Goal: Book appointment/travel/reservation

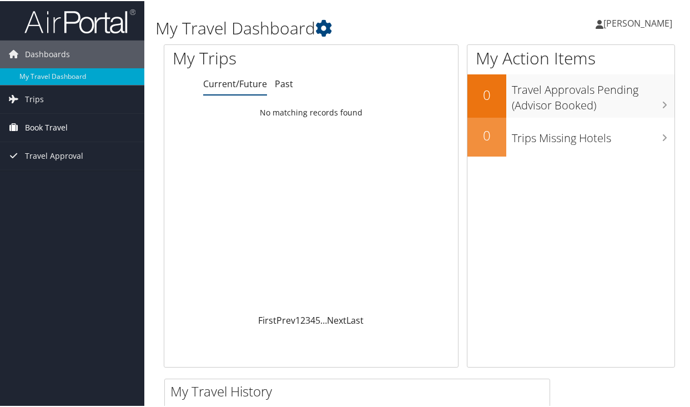
click at [43, 127] on span "Book Travel" at bounding box center [46, 127] width 43 height 28
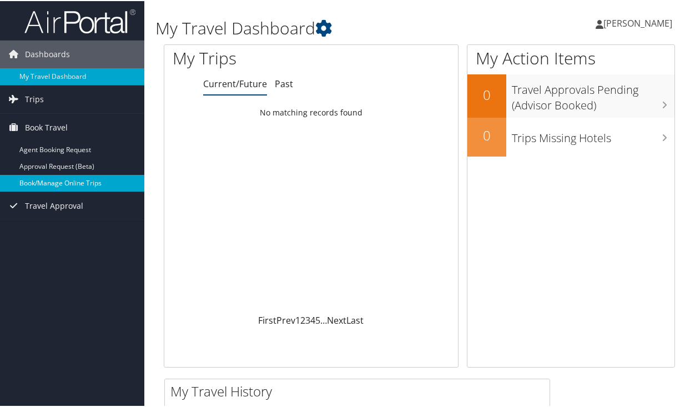
click at [49, 183] on link "Book/Manage Online Trips" at bounding box center [72, 182] width 144 height 17
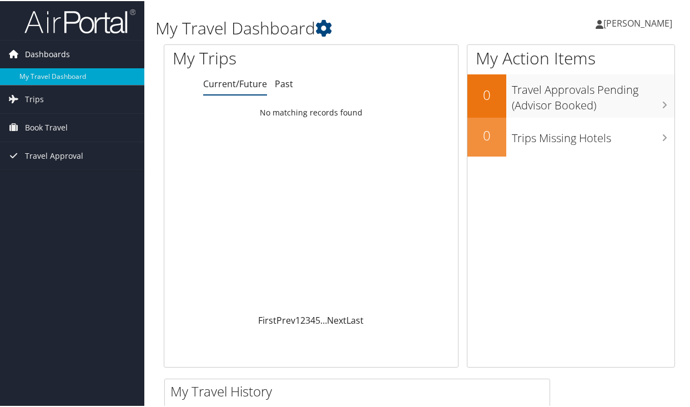
click at [39, 55] on span "Dashboards" at bounding box center [47, 53] width 45 height 28
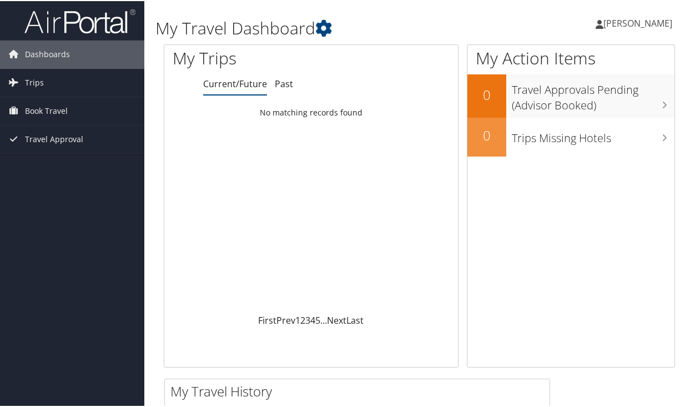
click at [206, 55] on h1 "My Trips" at bounding box center [250, 57] width 155 height 23
click at [329, 24] on icon at bounding box center [323, 27] width 17 height 17
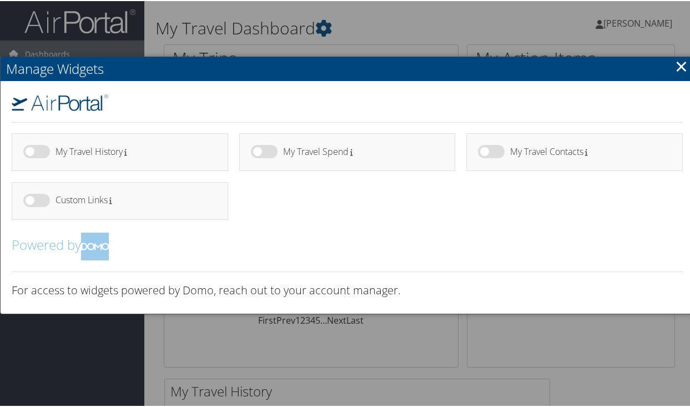
click at [679, 68] on link "×" at bounding box center [681, 65] width 13 height 22
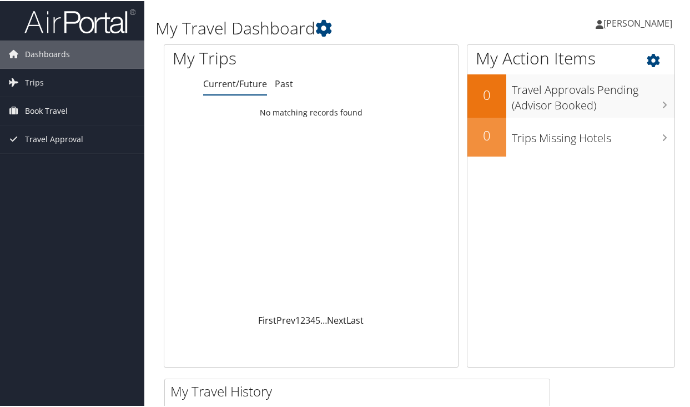
click at [532, 62] on h1 "My Action Items" at bounding box center [571, 57] width 207 height 23
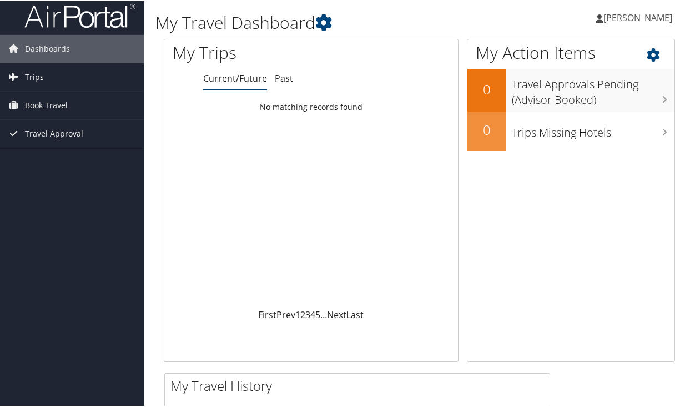
click at [647, 51] on icon at bounding box center [663, 51] width 33 height 19
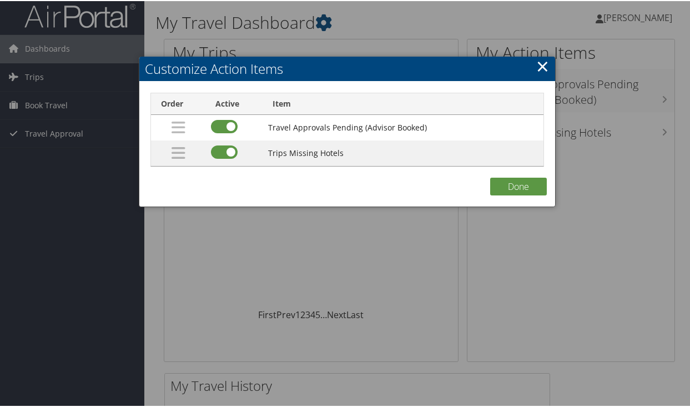
click at [536, 66] on link "×" at bounding box center [542, 65] width 13 height 22
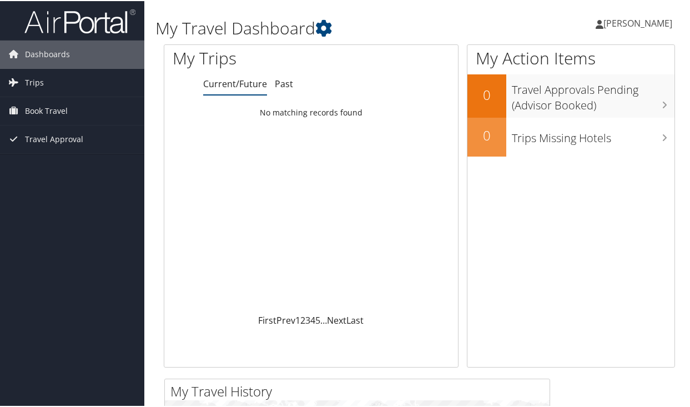
scroll to position [0, 0]
click at [240, 87] on link "Current/Future" at bounding box center [235, 83] width 64 height 12
click at [277, 81] on link "Past" at bounding box center [284, 83] width 18 height 12
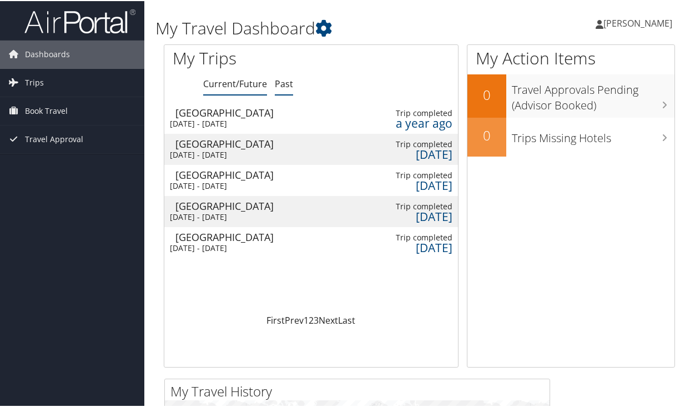
click at [225, 81] on link "Current/Future" at bounding box center [235, 83] width 64 height 12
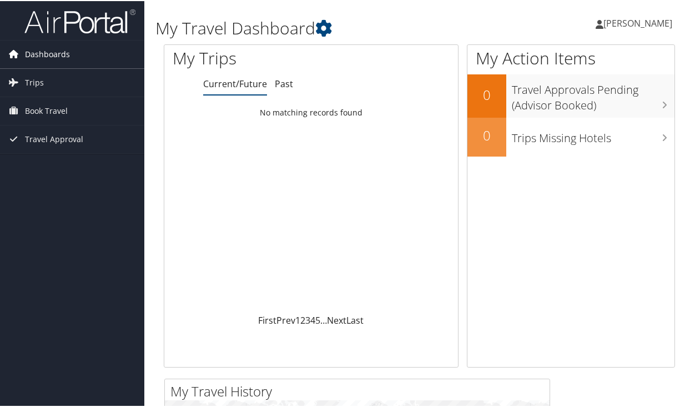
click at [62, 61] on span "Dashboards" at bounding box center [47, 53] width 45 height 28
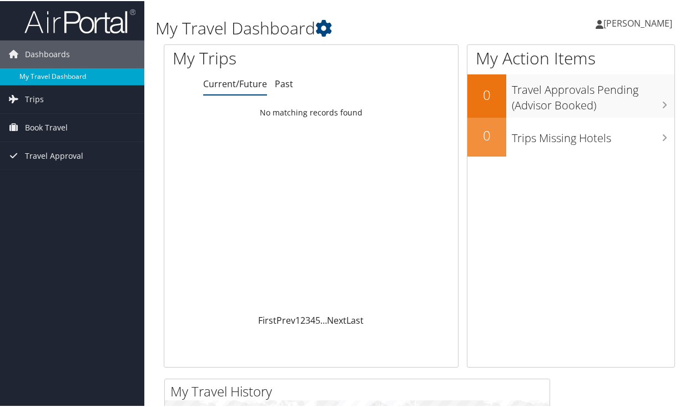
click at [61, 73] on link "My Travel Dashboard" at bounding box center [72, 75] width 144 height 17
click at [42, 79] on link "My Travel Dashboard" at bounding box center [72, 75] width 144 height 17
click at [34, 98] on span "Trips" at bounding box center [34, 98] width 19 height 28
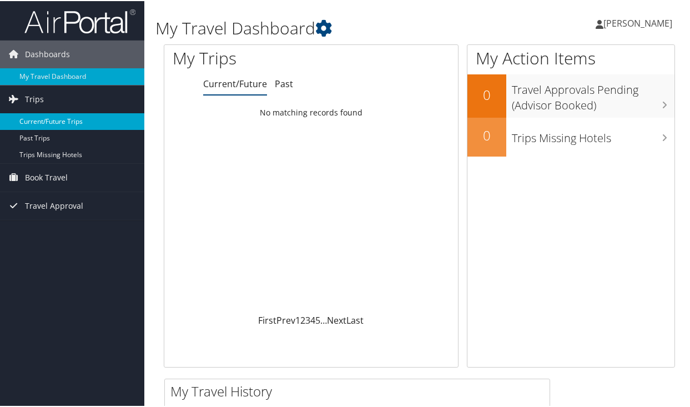
click at [32, 120] on link "Current/Future Trips" at bounding box center [72, 120] width 144 height 17
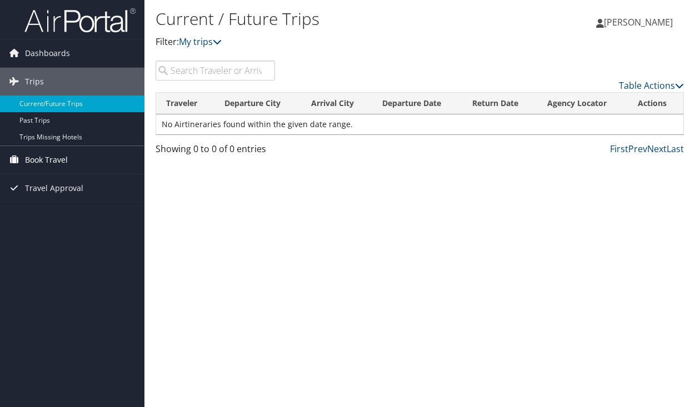
click at [52, 158] on span "Book Travel" at bounding box center [46, 160] width 43 height 28
click at [193, 43] on link "My trips" at bounding box center [200, 42] width 43 height 12
click at [42, 56] on span "Dashboards" at bounding box center [47, 53] width 45 height 28
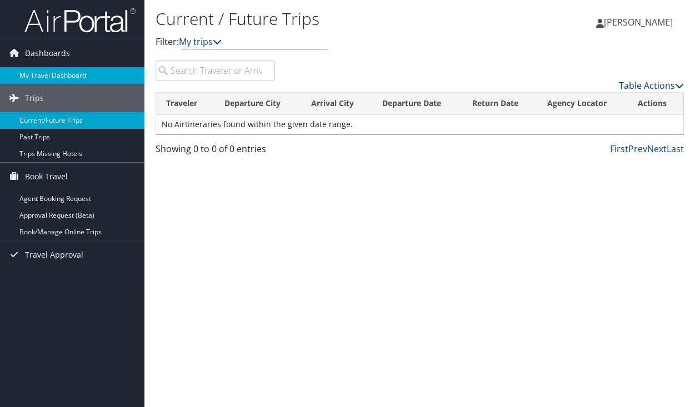
click at [38, 71] on link "My Travel Dashboard" at bounding box center [72, 75] width 144 height 17
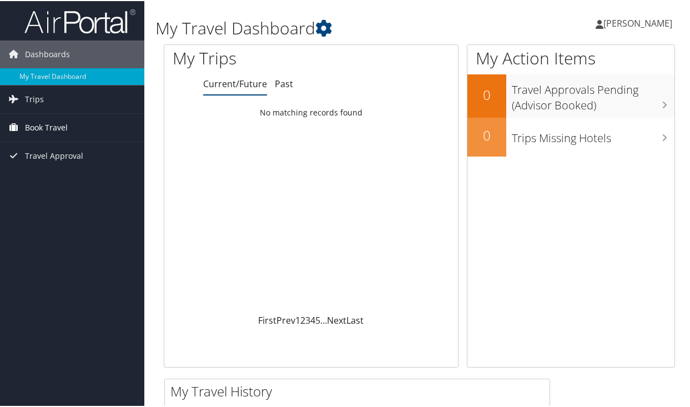
click at [50, 121] on span "Book Travel" at bounding box center [46, 127] width 43 height 28
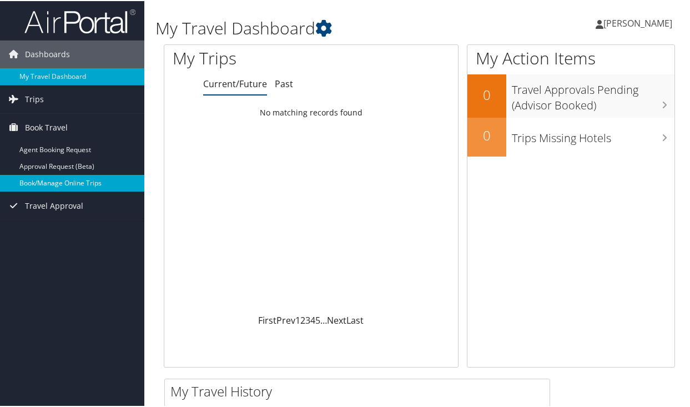
click at [48, 184] on link "Book/Manage Online Trips" at bounding box center [72, 182] width 144 height 17
click at [28, 184] on link "Book/Manage Online Trips" at bounding box center [72, 182] width 144 height 17
